Goal: Information Seeking & Learning: Compare options

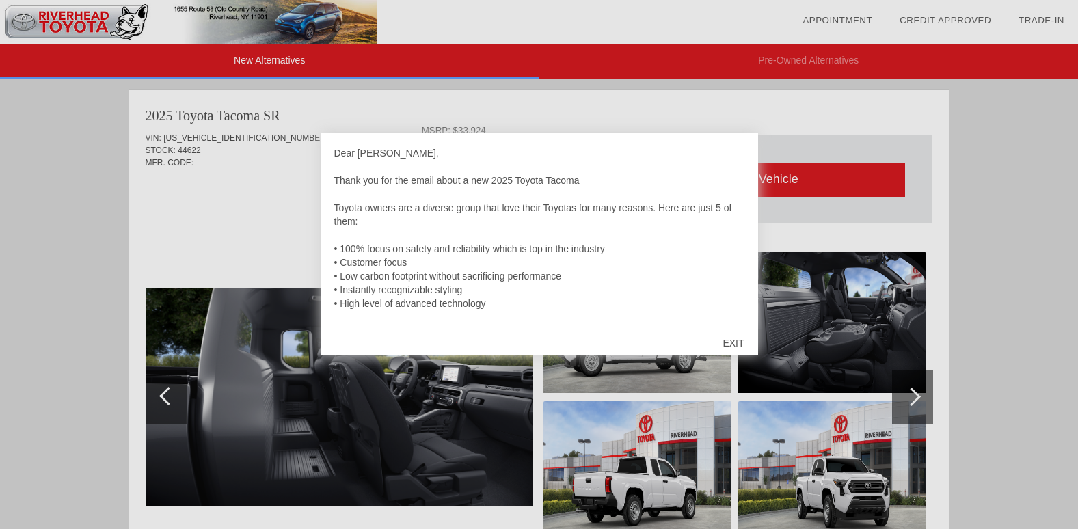
scroll to position [636, 0]
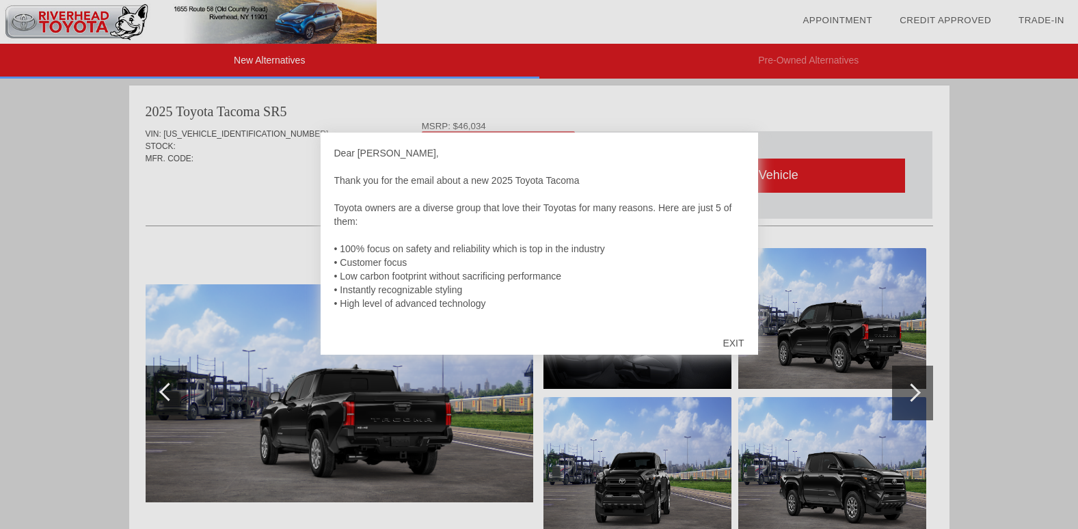
click at [737, 342] on div "EXIT" at bounding box center [733, 343] width 49 height 41
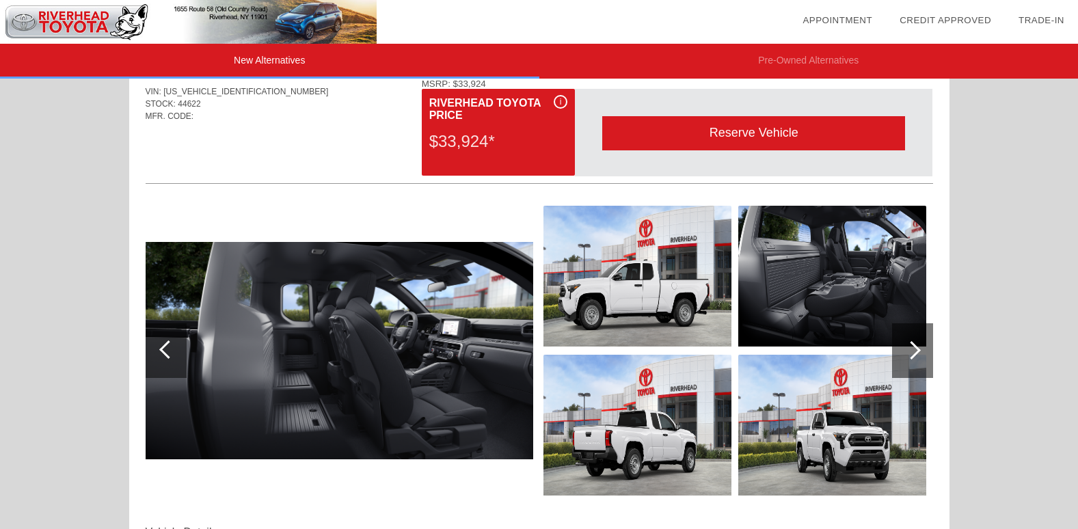
scroll to position [0, 0]
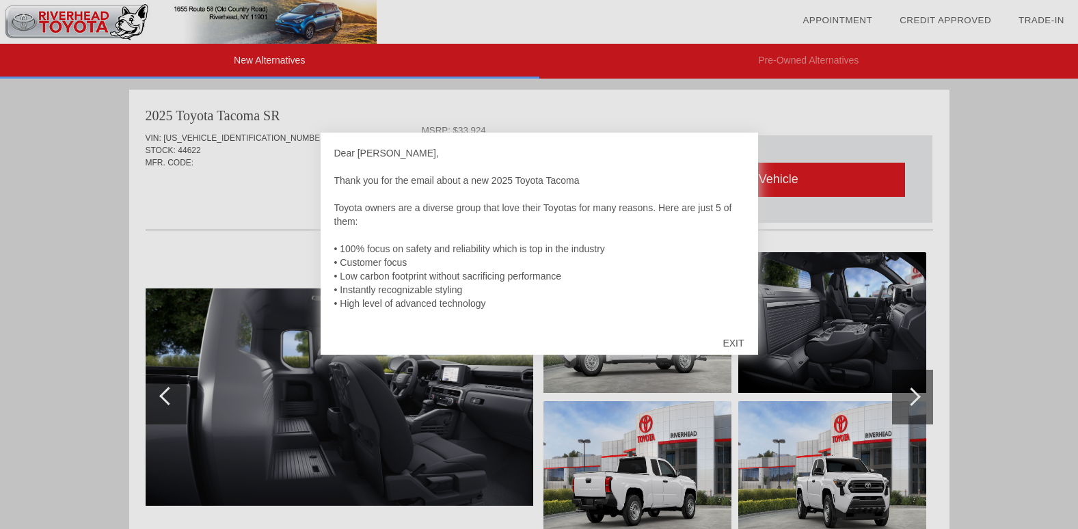
scroll to position [636, 0]
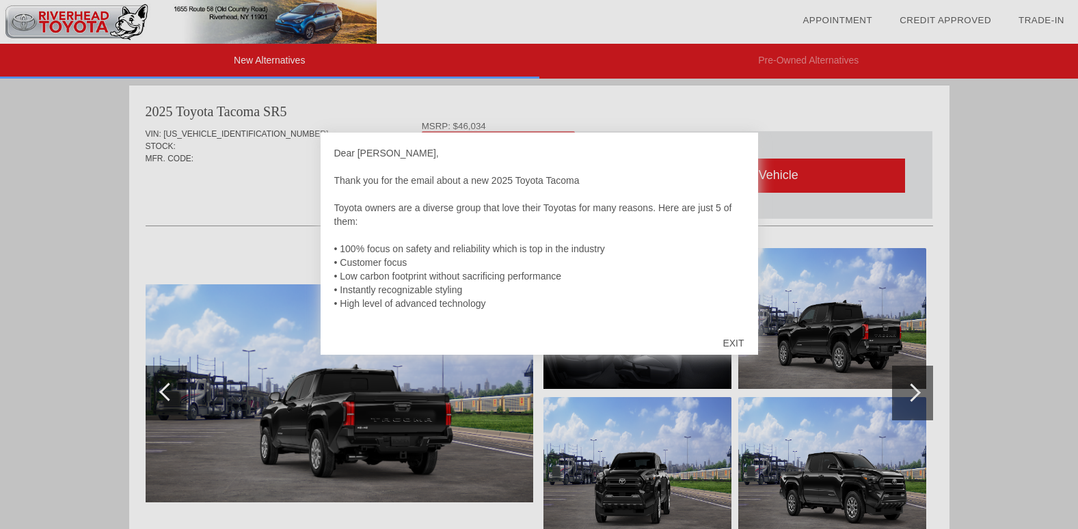
click at [735, 341] on div "EXIT" at bounding box center [733, 343] width 49 height 41
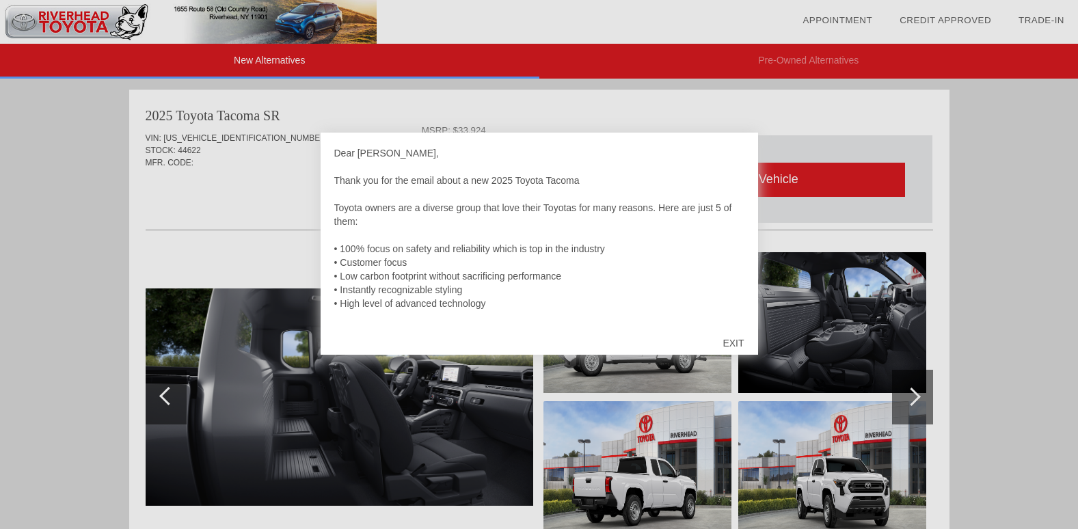
scroll to position [1195, 0]
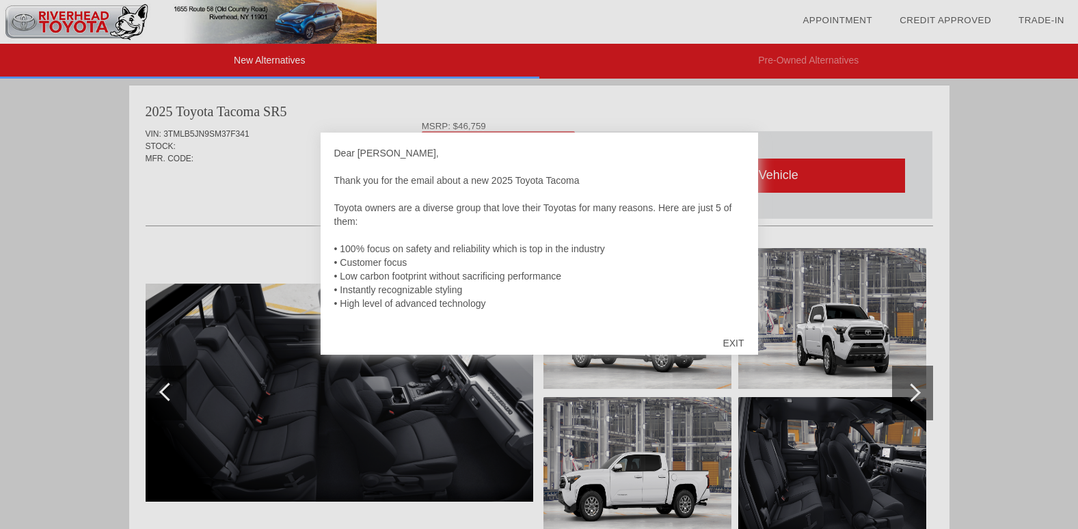
click at [734, 340] on div "EXIT" at bounding box center [733, 343] width 49 height 41
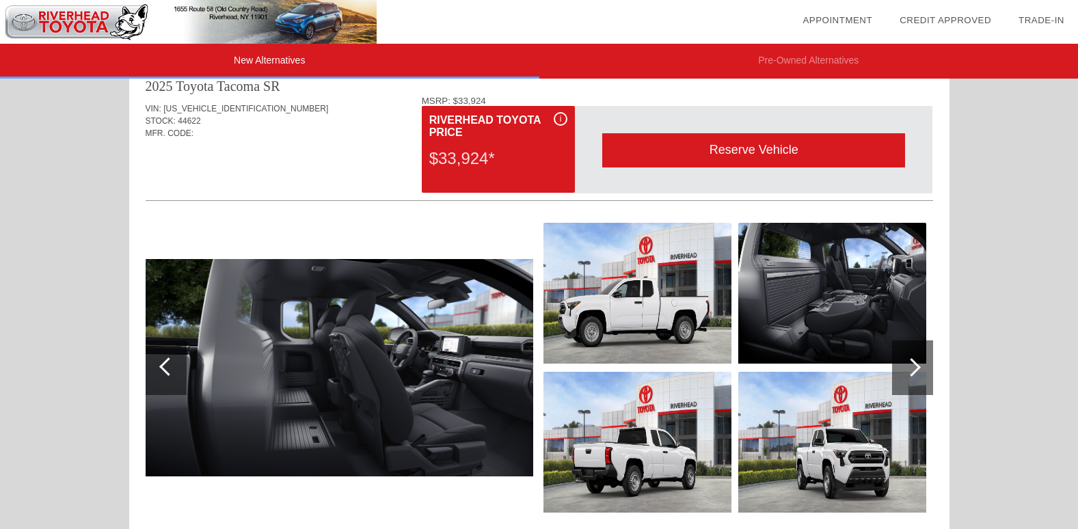
scroll to position [0, 0]
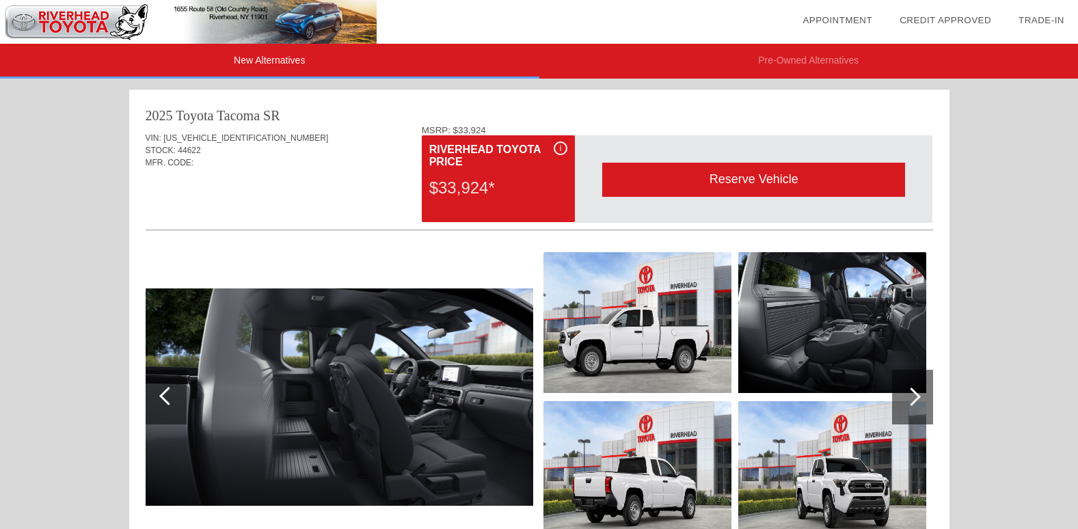
click at [1050, 49] on li "Pre-Owned Alternatives" at bounding box center [810, 61] width 540 height 35
